Goal: Use online tool/utility: Utilize a website feature to perform a specific function

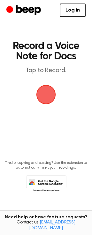
click at [46, 101] on span "button" at bounding box center [46, 95] width 18 height 18
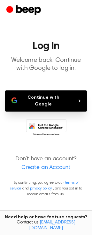
click at [47, 100] on button "Continue with Google" at bounding box center [46, 100] width 82 height 21
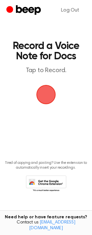
click at [51, 96] on span "button" at bounding box center [46, 94] width 21 height 21
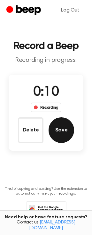
click at [60, 133] on button "Save" at bounding box center [62, 130] width 26 height 26
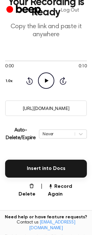
scroll to position [69, 0]
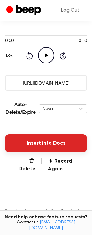
click at [50, 147] on button "Insert into Docs" at bounding box center [46, 143] width 82 height 18
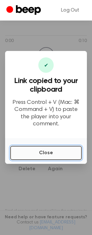
click at [49, 154] on button "Close" at bounding box center [46, 153] width 72 height 14
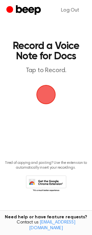
click at [43, 97] on span "button" at bounding box center [46, 95] width 18 height 18
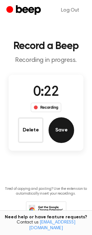
click at [65, 131] on button "Save" at bounding box center [62, 130] width 26 height 26
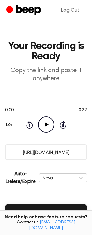
drag, startPoint x: 80, startPoint y: 149, endPoint x: 19, endPoint y: 147, distance: 60.9
click at [19, 147] on input "https://beep.audio/QyOIi1r" at bounding box center [46, 152] width 82 height 16
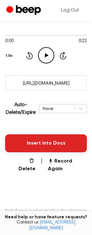
click at [49, 143] on button "Insert into Docs" at bounding box center [46, 143] width 82 height 18
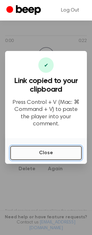
click at [50, 151] on button "Close" at bounding box center [46, 153] width 72 height 14
